Goal: Navigation & Orientation: Find specific page/section

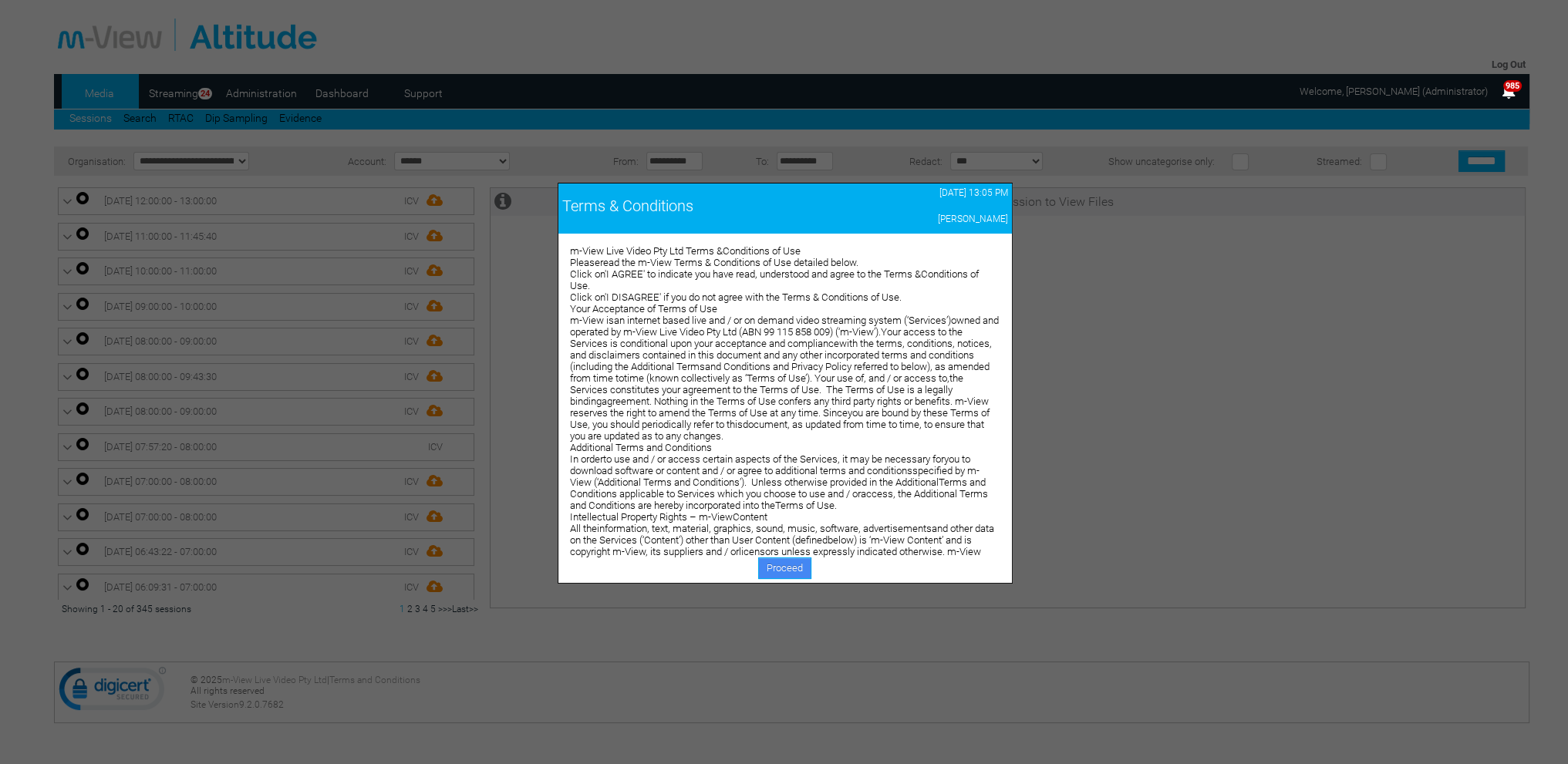
click at [774, 564] on link "Proceed" at bounding box center [785, 568] width 53 height 22
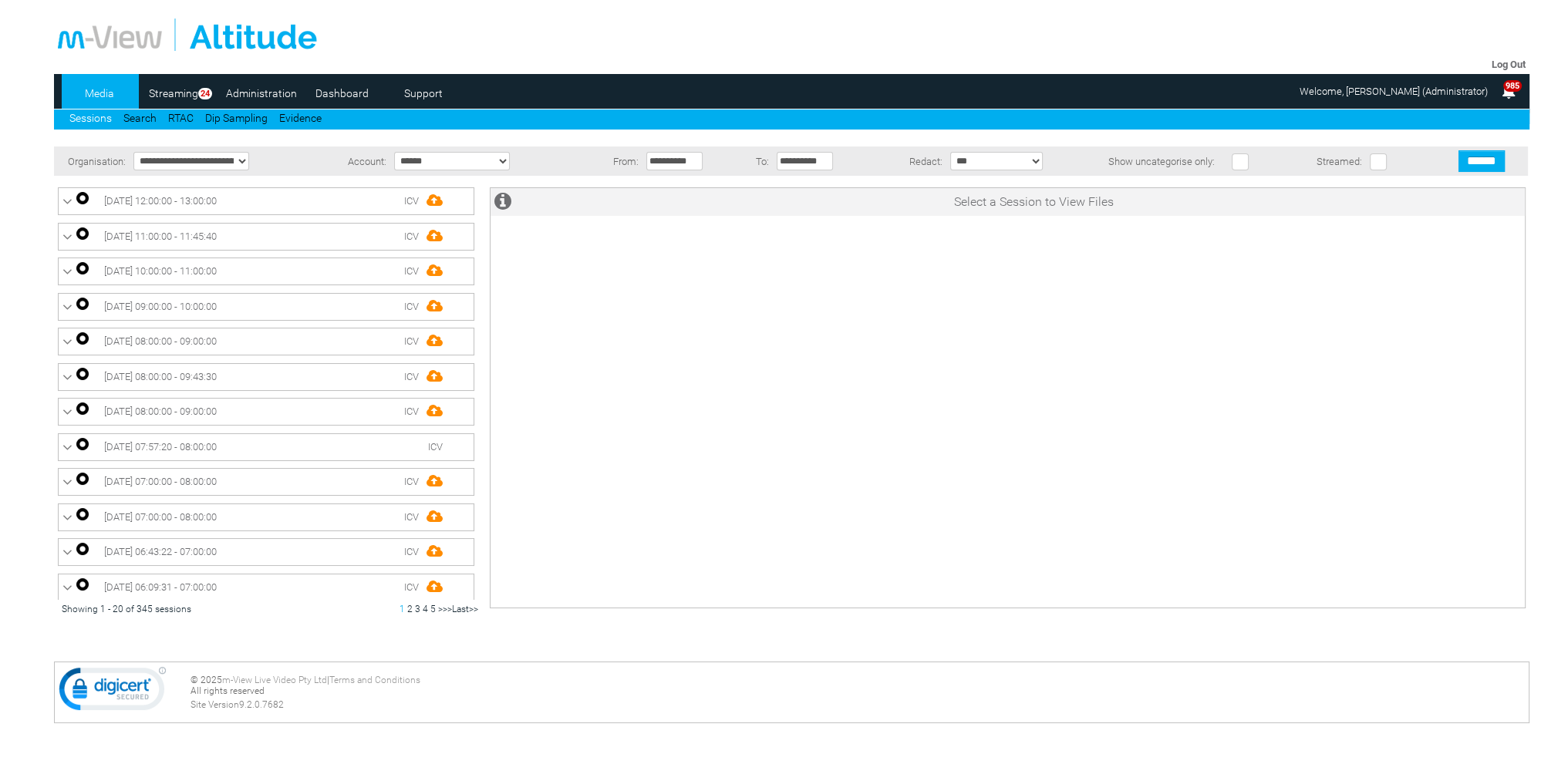
click at [349, 92] on link "Dashboard" at bounding box center [342, 93] width 75 height 23
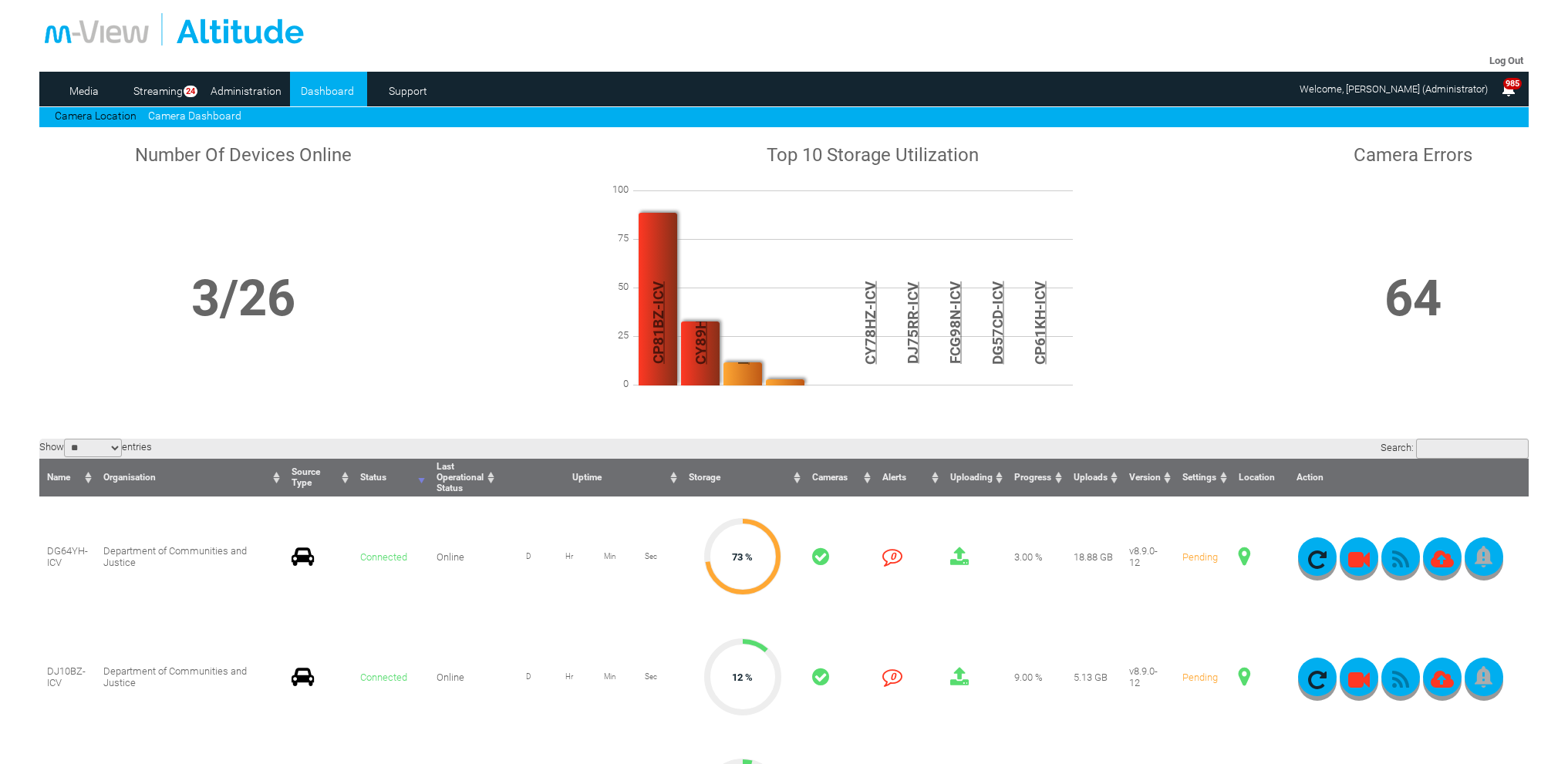
scroll to position [155, 0]
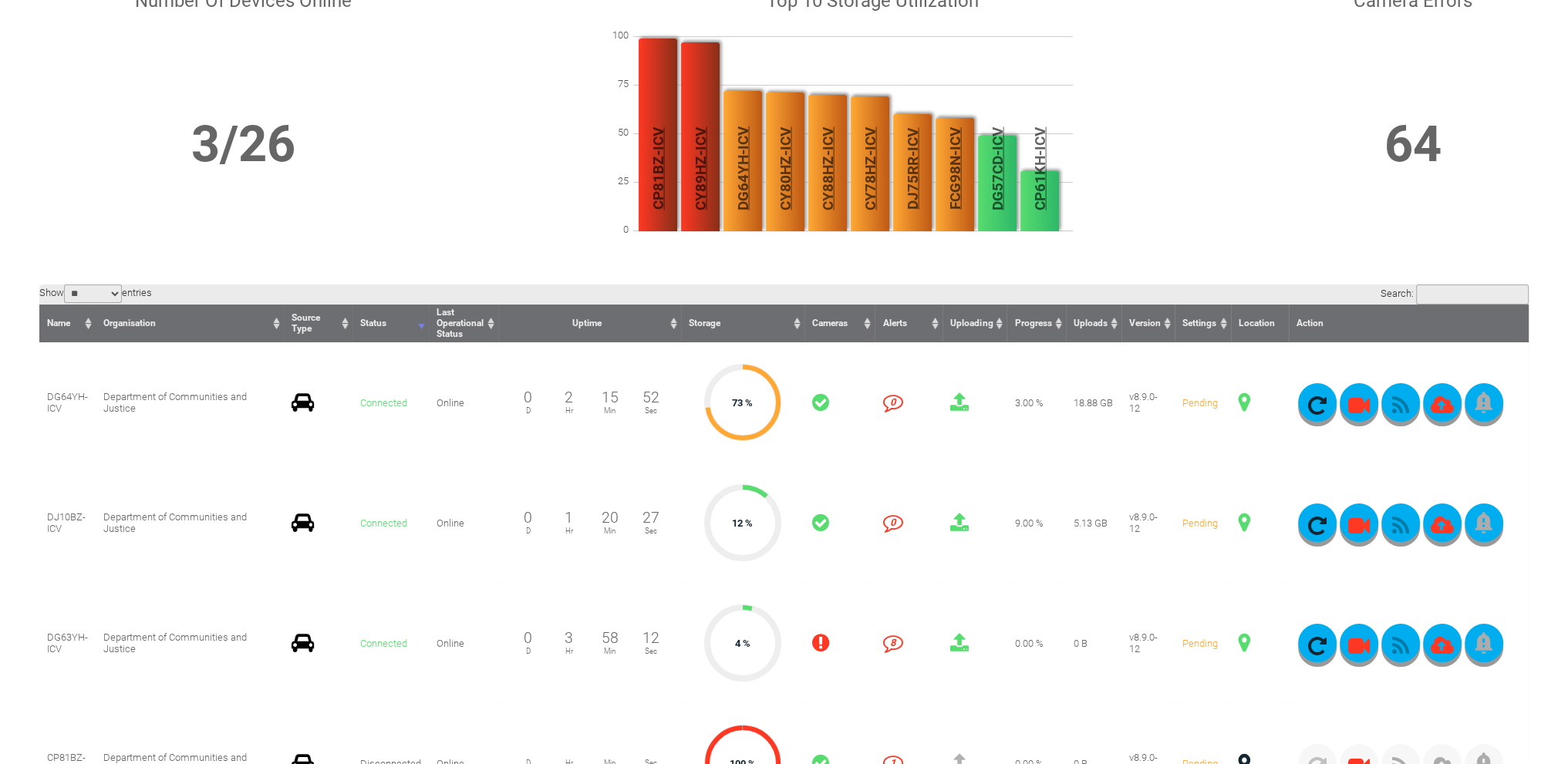
click at [1244, 400] on span at bounding box center [1245, 402] width 12 height 20
